Goal: Task Accomplishment & Management: Manage account settings

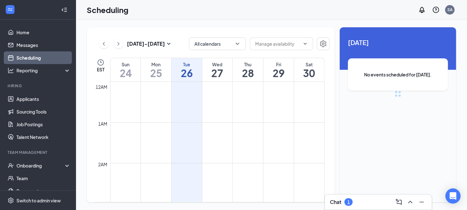
scroll to position [312, 0]
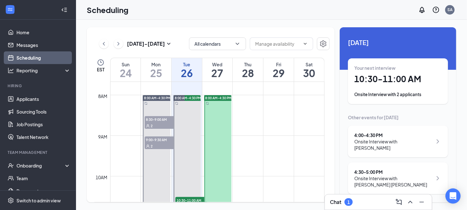
click at [401, 133] on div "4:00 - 4:30 PM" at bounding box center [394, 135] width 78 height 6
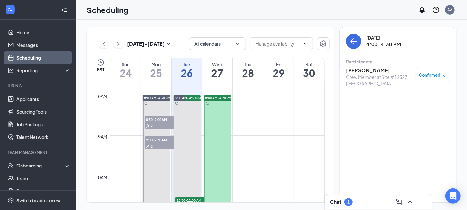
click at [370, 72] on h3 "[PERSON_NAME]" at bounding box center [379, 70] width 67 height 7
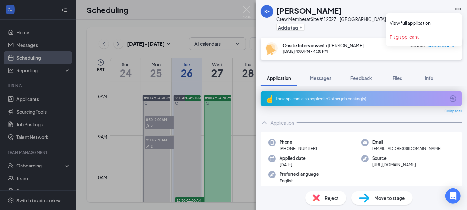
click at [457, 6] on icon "Ellipses" at bounding box center [459, 9] width 8 height 8
click at [438, 23] on link "View full application" at bounding box center [424, 23] width 68 height 6
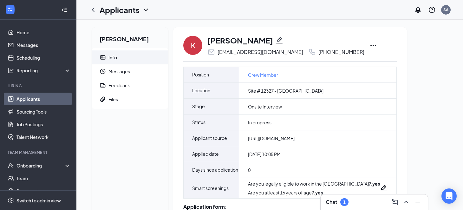
click at [369, 45] on icon "Ellipses" at bounding box center [373, 46] width 8 height 8
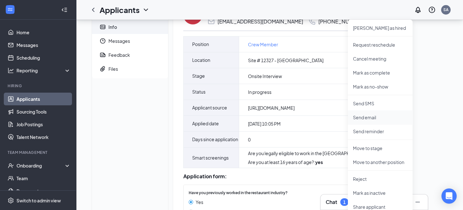
scroll to position [95, 0]
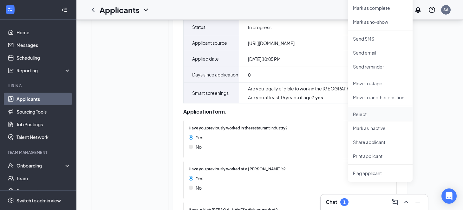
click at [369, 113] on p "Reject" at bounding box center [380, 114] width 55 height 6
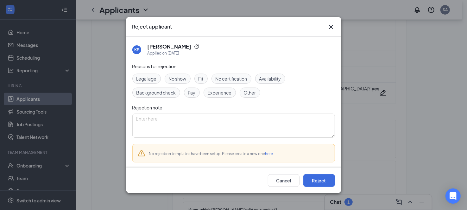
click at [252, 92] on span "Other" at bounding box center [250, 92] width 12 height 7
click at [200, 126] on textarea at bounding box center [233, 125] width 203 height 24
type textarea "no re hire"
click at [320, 177] on button "Reject" at bounding box center [320, 180] width 32 height 13
